Goal: Task Accomplishment & Management: Use online tool/utility

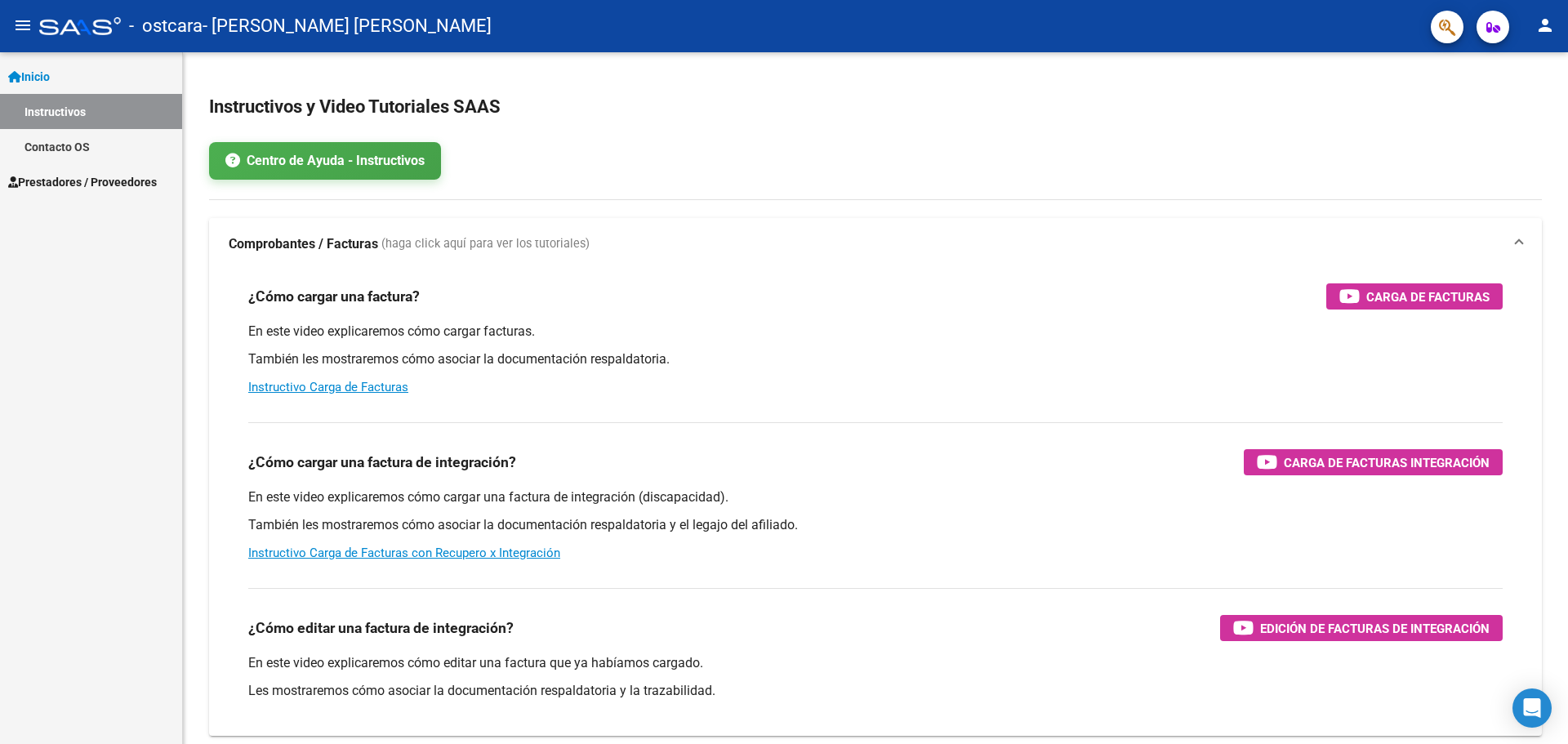
click at [64, 181] on span "Prestadores / Proveedores" at bounding box center [82, 182] width 149 height 18
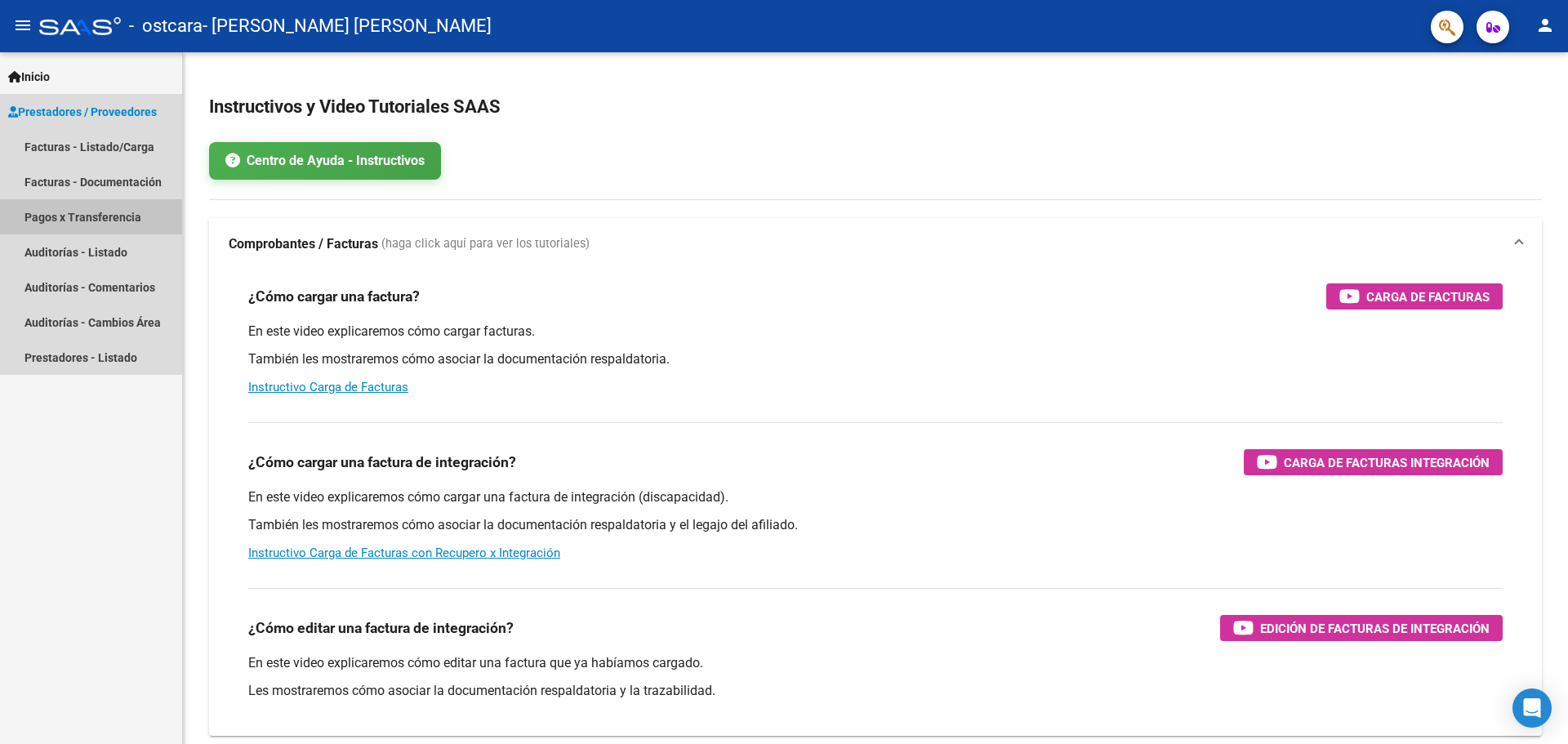
click at [116, 216] on link "Pagos x Transferencia" at bounding box center [91, 217] width 182 height 35
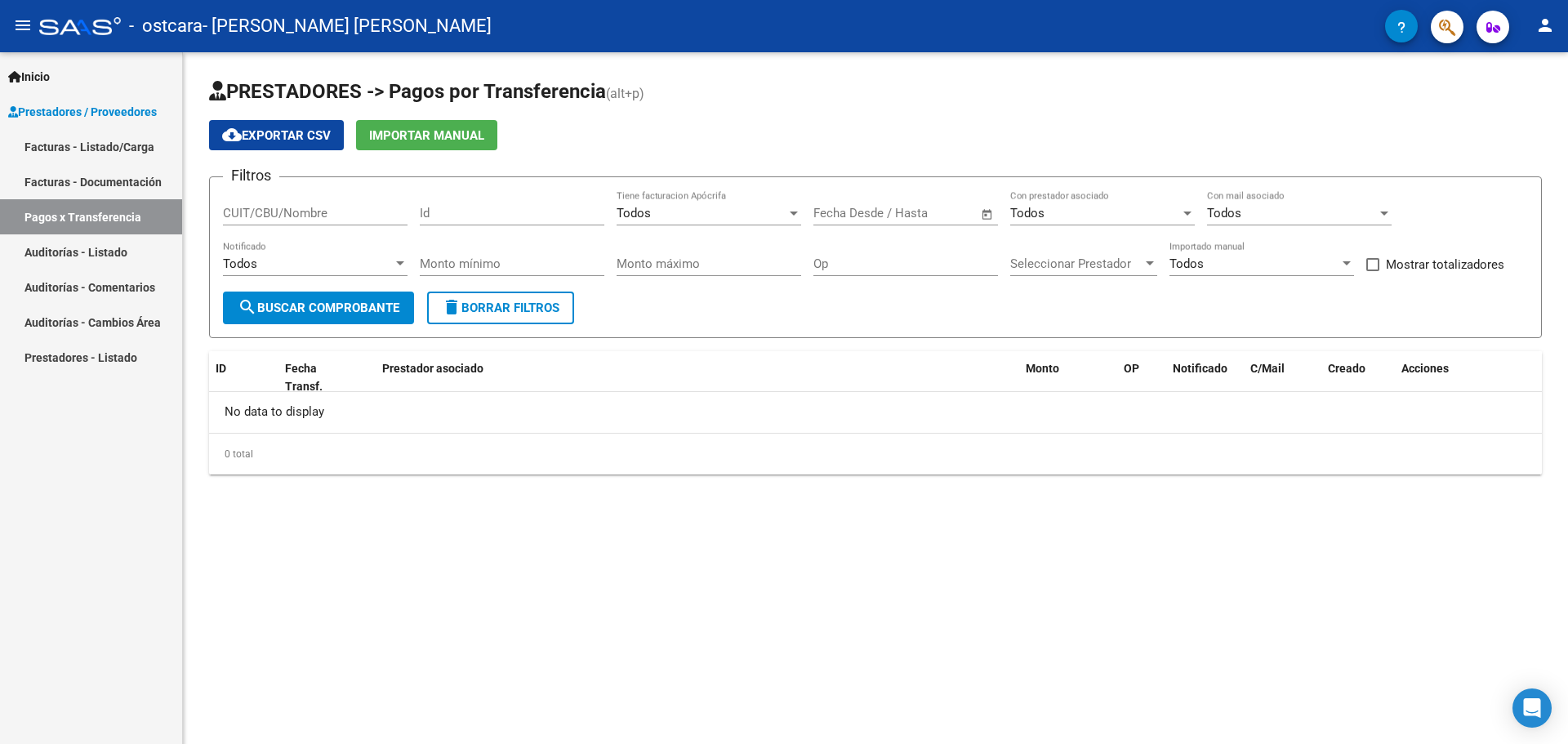
click at [327, 312] on span "search Buscar Comprobante" at bounding box center [319, 308] width 161 height 15
click at [378, 301] on span "search Buscar Comprobante" at bounding box center [319, 308] width 161 height 15
click at [990, 214] on span "Open calendar" at bounding box center [987, 214] width 39 height 39
click at [1002, 260] on button "Previous month" at bounding box center [1002, 260] width 32 height 32
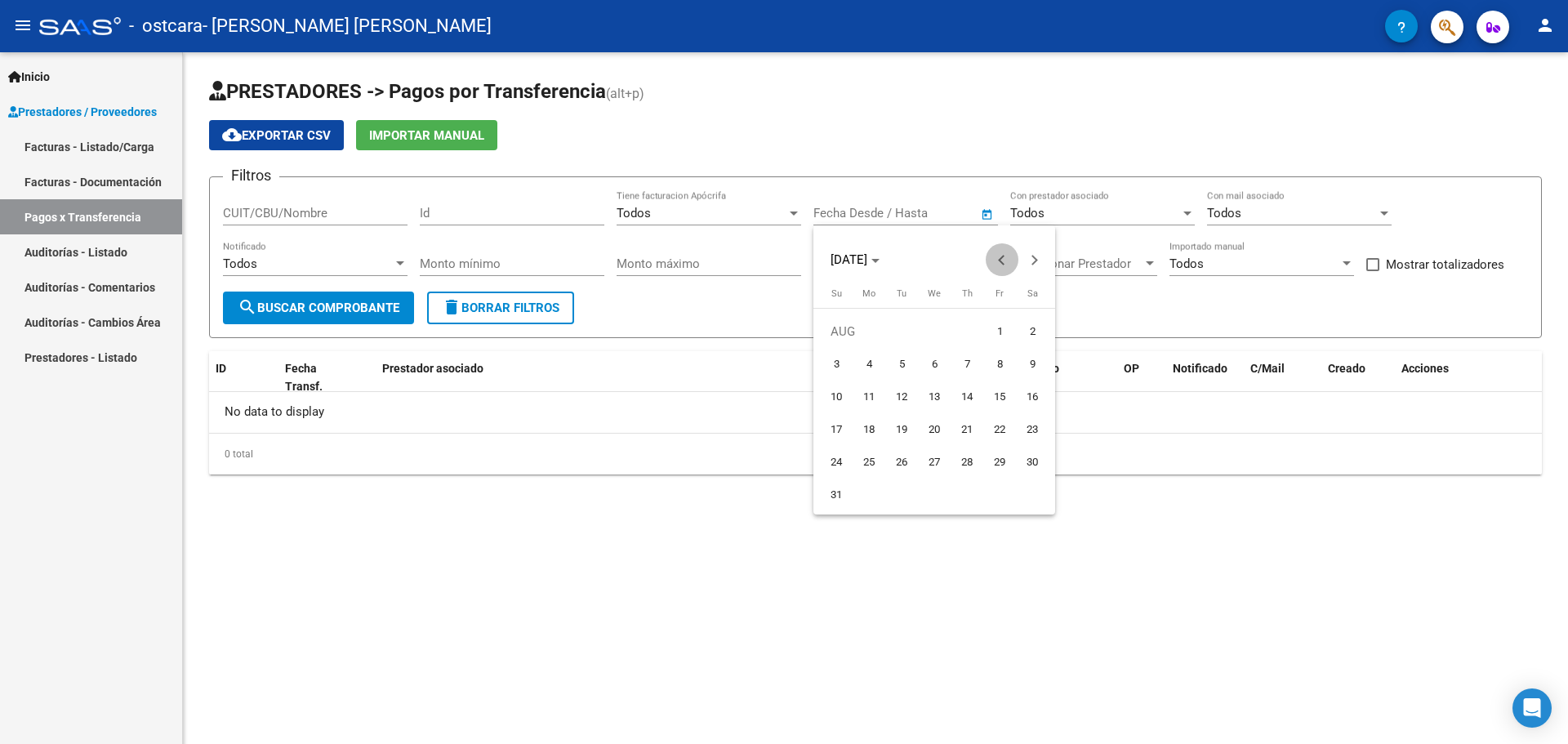
click at [1002, 260] on button "Previous month" at bounding box center [1002, 260] width 32 height 32
click at [997, 360] on span "4" at bounding box center [999, 364] width 29 height 29
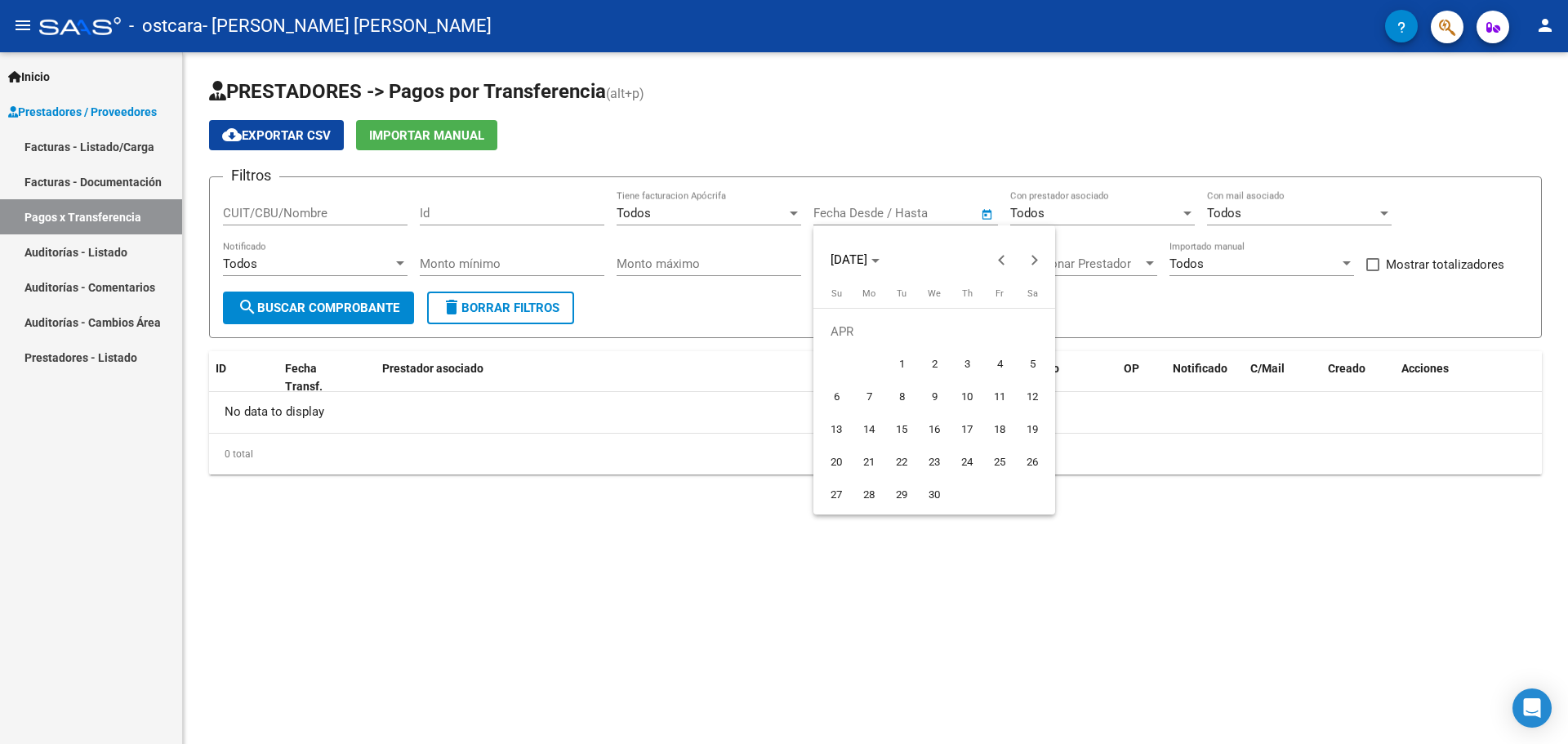
type input "[DATE]"
click at [325, 306] on div at bounding box center [784, 372] width 1568 height 744
click at [388, 216] on input "CUIT/CBU/Nombre" at bounding box center [315, 213] width 185 height 15
type input "20298015413"
click at [367, 308] on span "search Buscar Comprobante" at bounding box center [319, 308] width 161 height 15
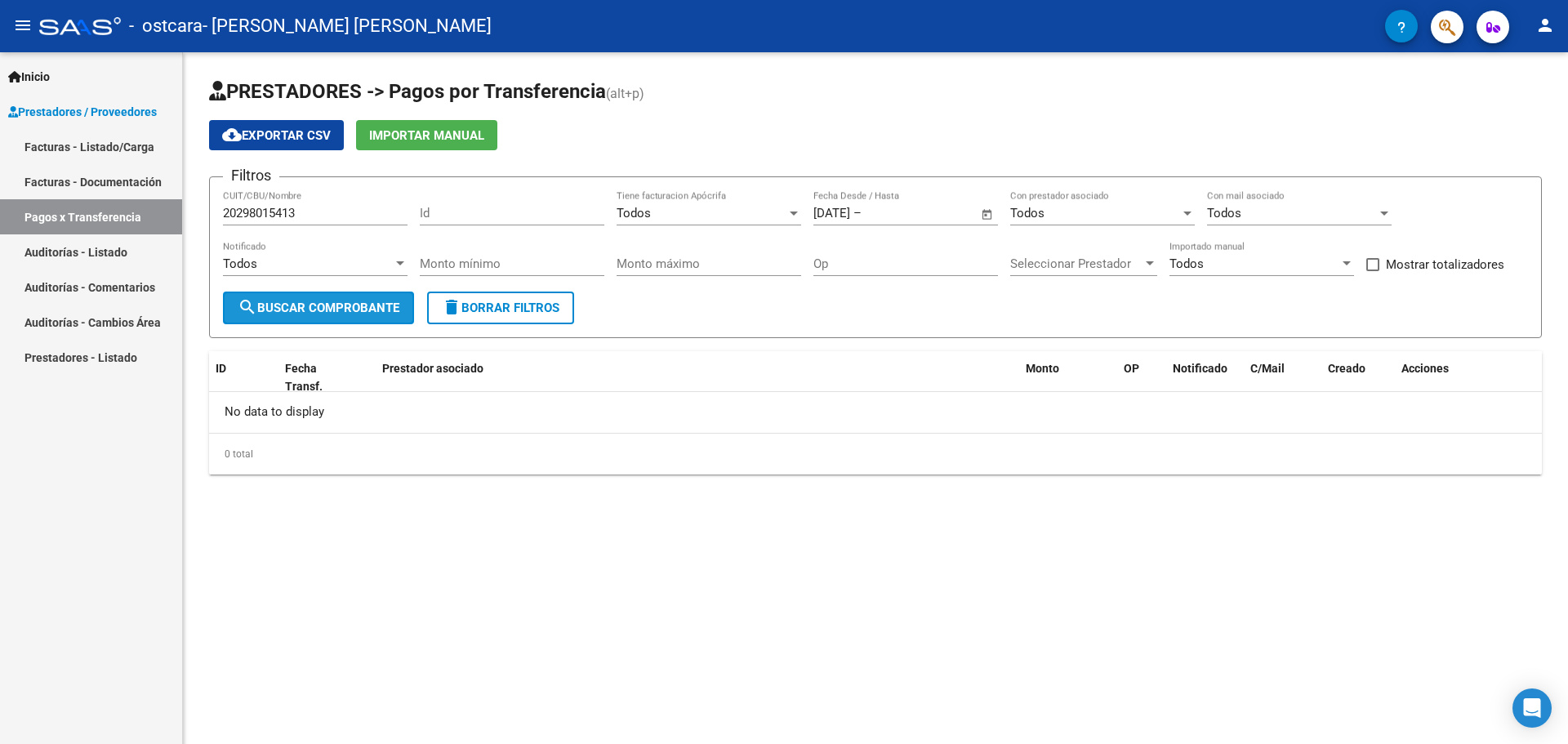
click at [367, 308] on span "search Buscar Comprobante" at bounding box center [319, 308] width 161 height 15
drag, startPoint x: 393, startPoint y: 200, endPoint x: 213, endPoint y: 225, distance: 181.7
click at [213, 225] on form "Filtros 20298015413 CUIT/CBU/Nombre Id Todos Tiene facturacion Apócrifa [DATE] …" at bounding box center [875, 257] width 1333 height 161
drag, startPoint x: 299, startPoint y: 214, endPoint x: 181, endPoint y: 218, distance: 118.1
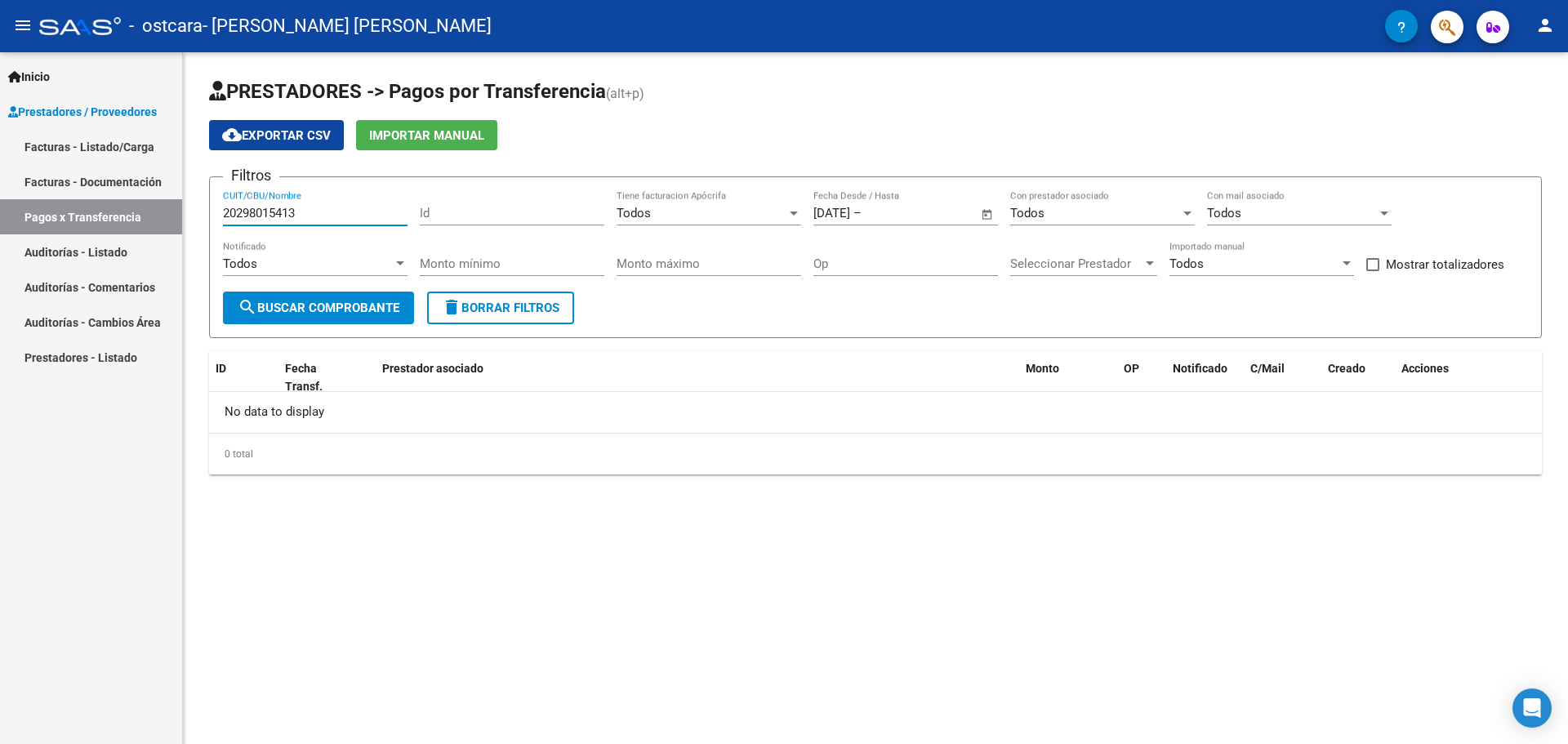
click at [181, 218] on mat-sidenav-container "Inicio Instructivos Contacto OS Prestadores / Proveedores Facturas - Listado/Ca…" at bounding box center [784, 399] width 1568 height 692
click at [991, 216] on span "Open calendar" at bounding box center [987, 214] width 39 height 39
drag, startPoint x: 744, startPoint y: 673, endPoint x: 739, endPoint y: 657, distance: 16.8
click at [749, 673] on div at bounding box center [784, 372] width 1568 height 744
click at [1546, 22] on mat-icon "person" at bounding box center [1546, 26] width 20 height 20
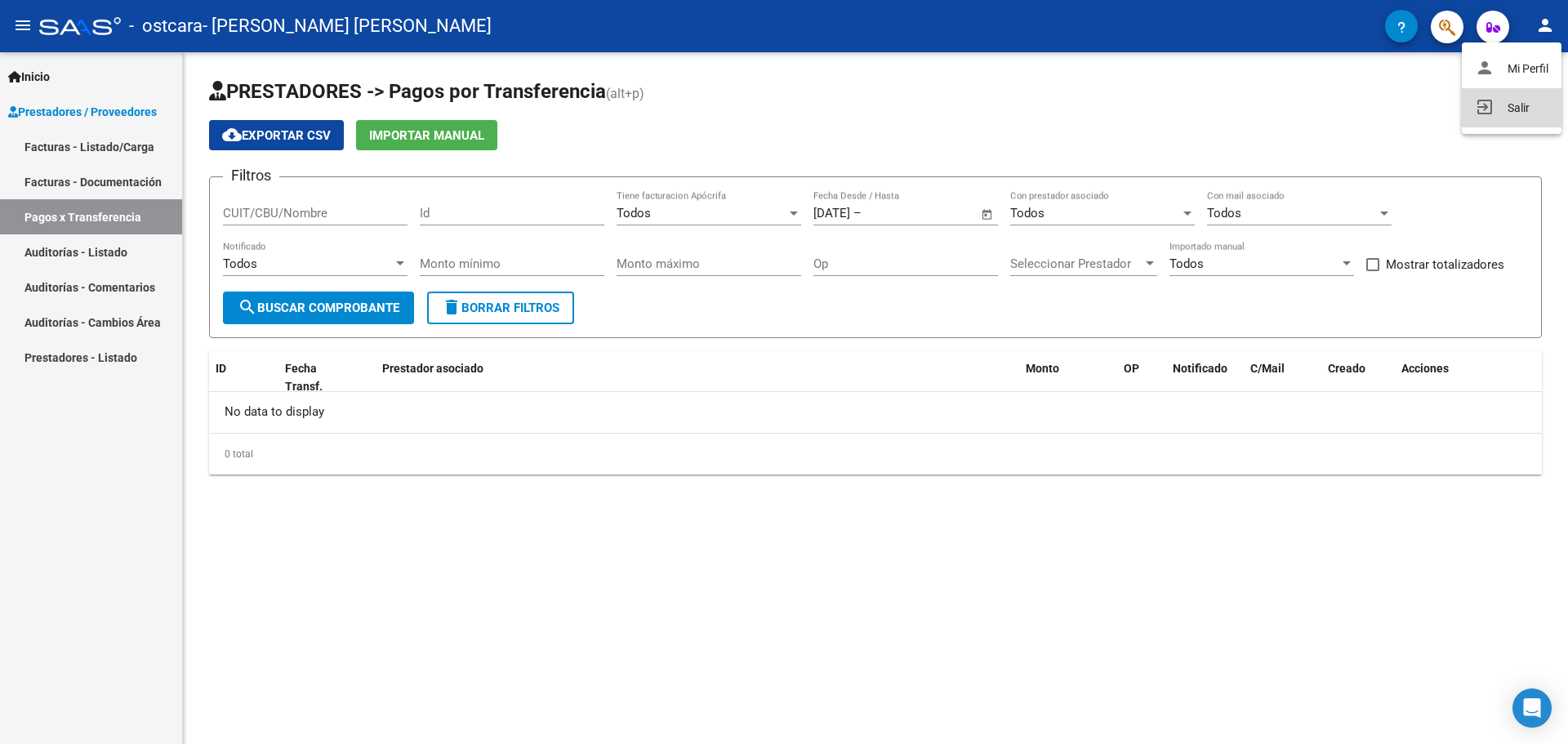
click at [1491, 113] on button "exit_to_app Salir" at bounding box center [1511, 107] width 100 height 39
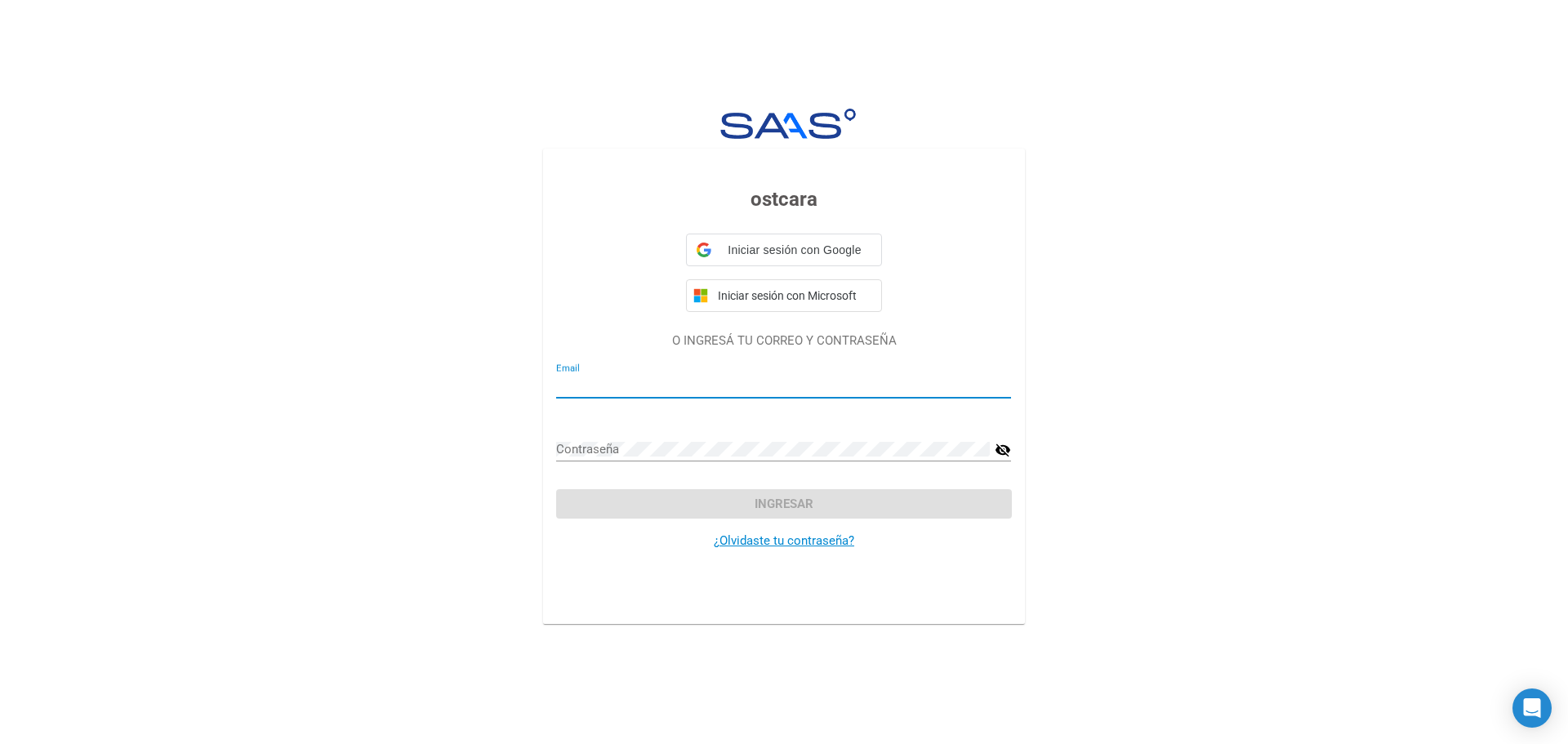
type input "[EMAIL_ADDRESS][DOMAIN_NAME]"
